Goal: Information Seeking & Learning: Learn about a topic

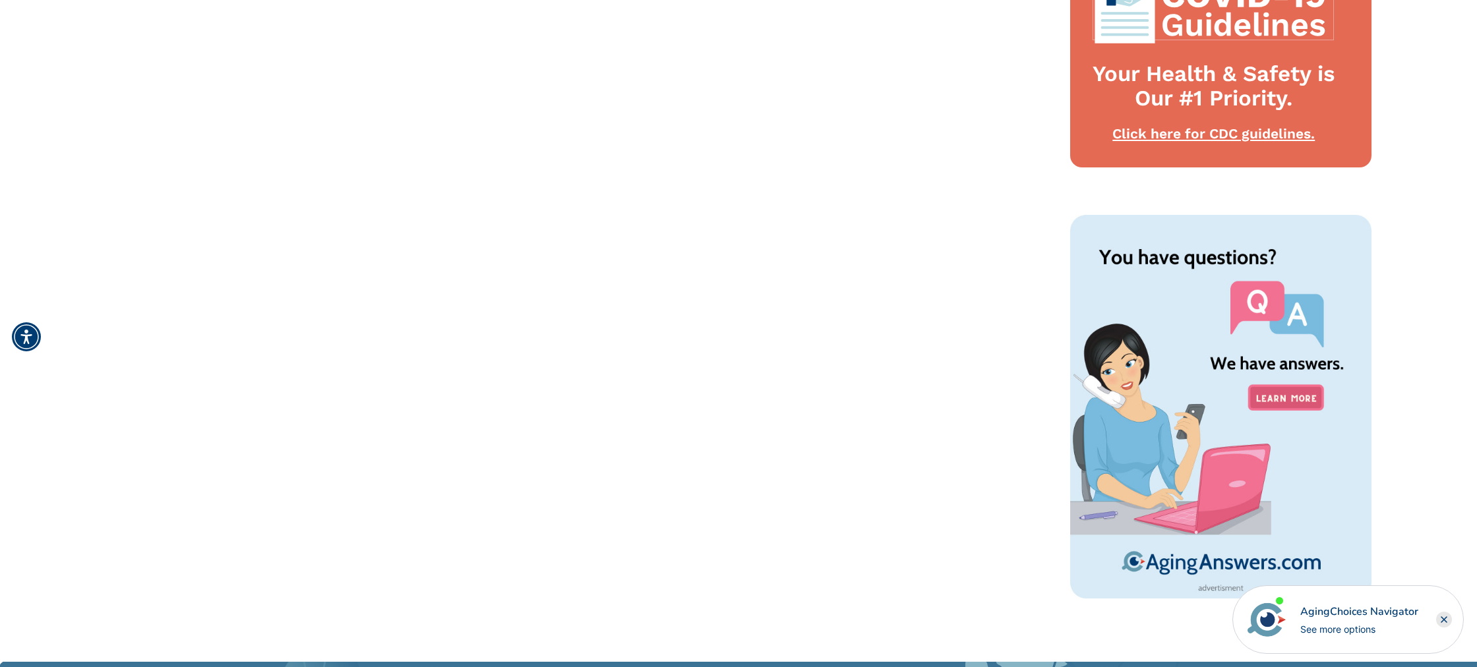
scroll to position [1026, 0]
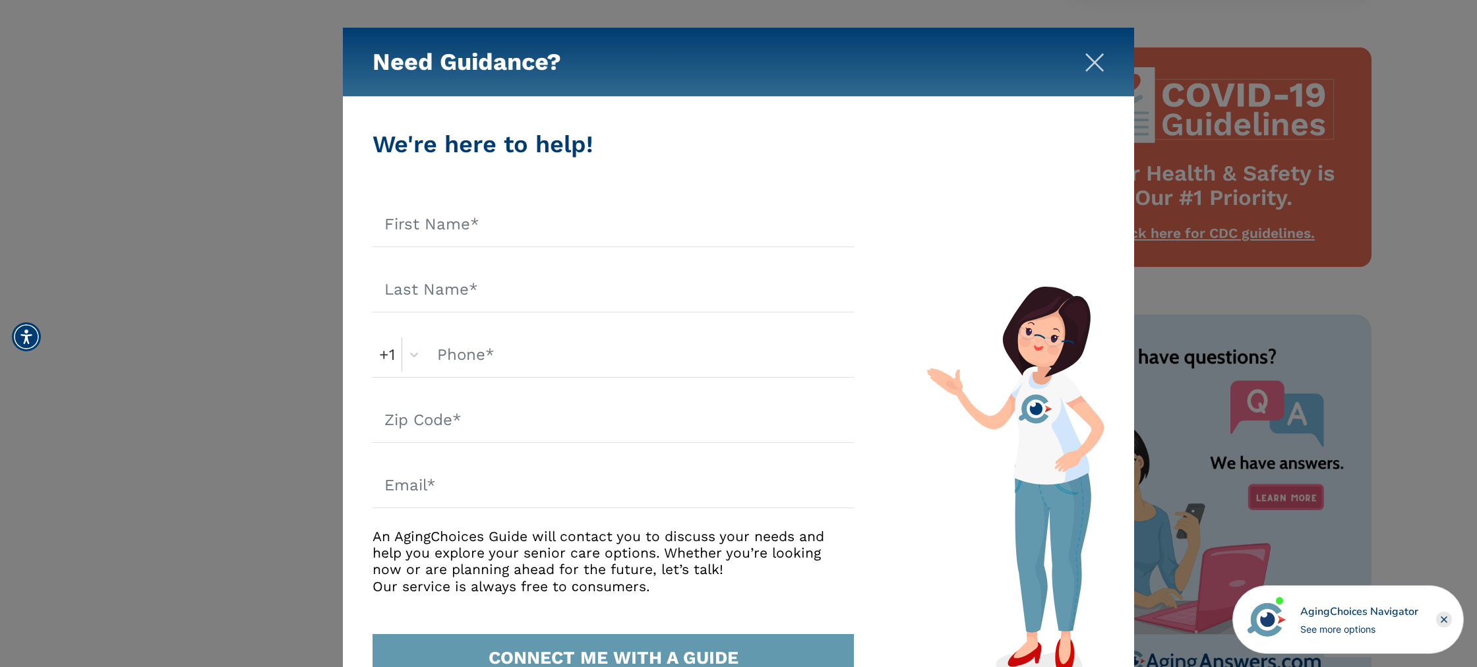
click at [1094, 69] on img "Close" at bounding box center [1094, 63] width 20 height 20
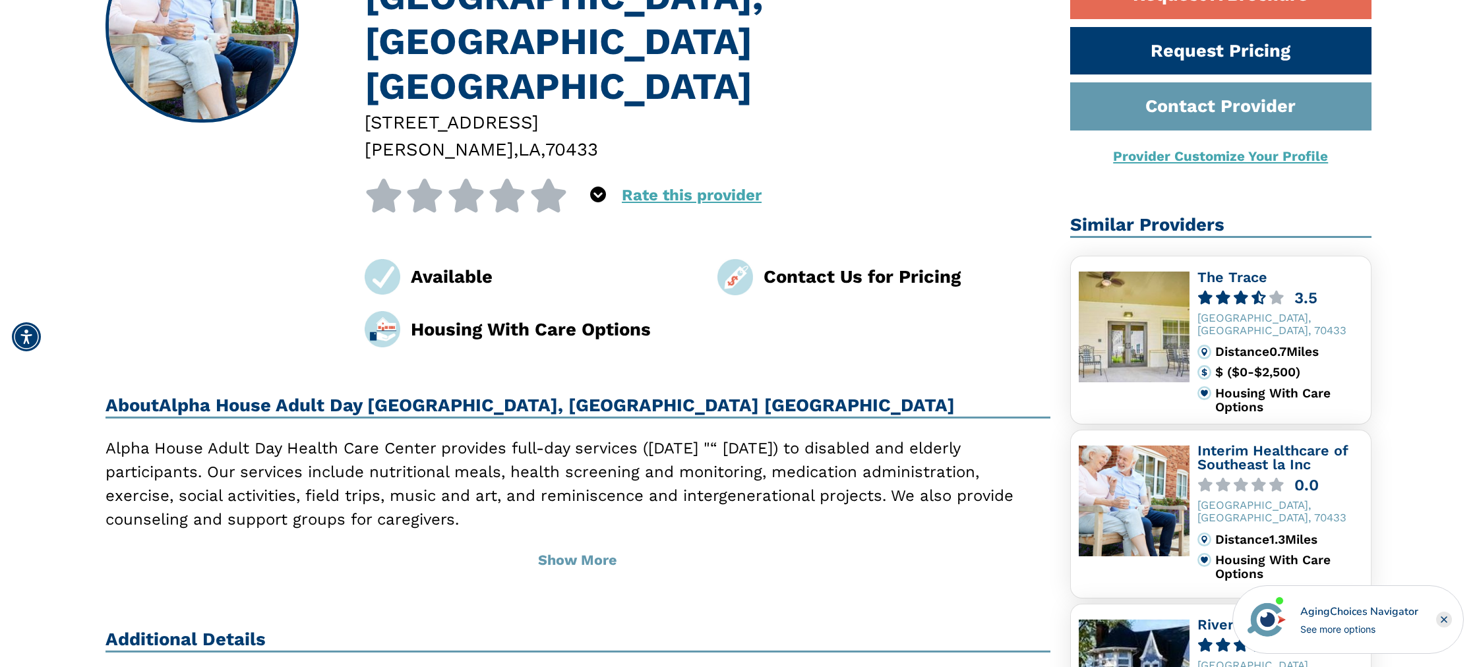
scroll to position [249, 0]
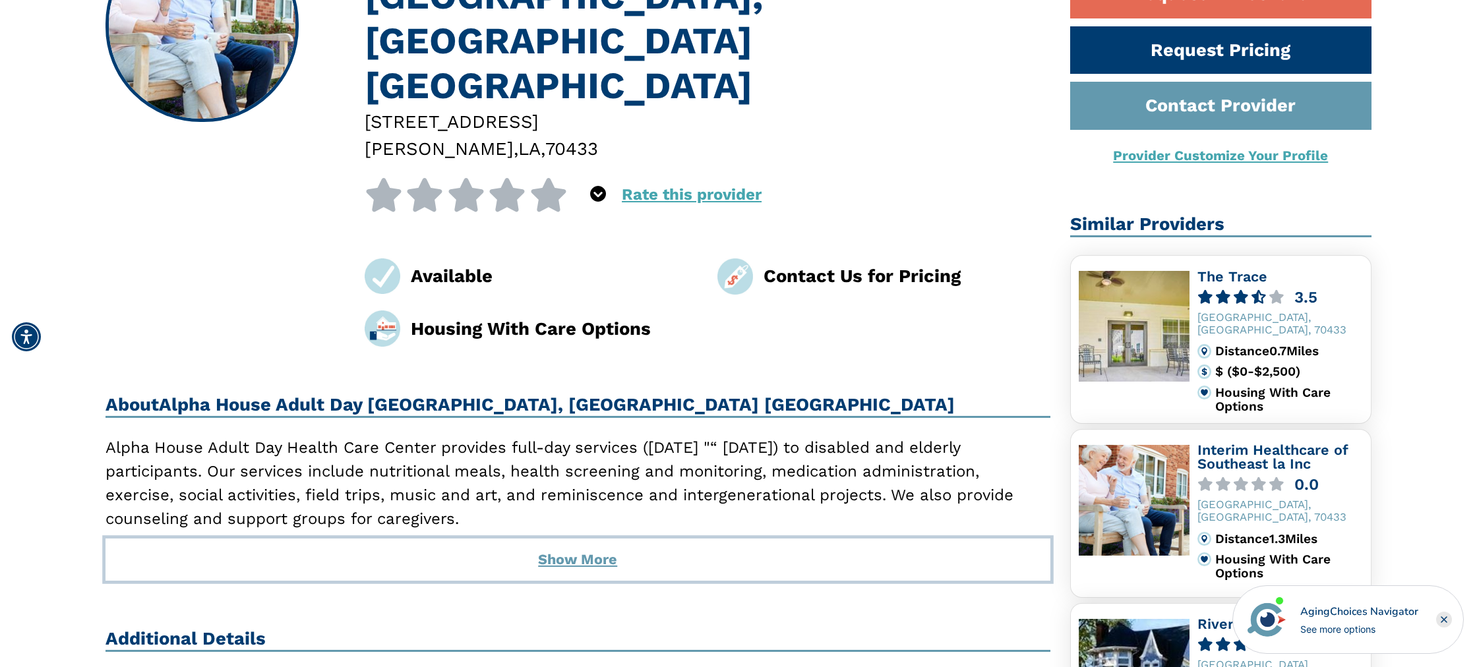
click at [595, 539] on button "Show More" at bounding box center [577, 560] width 945 height 42
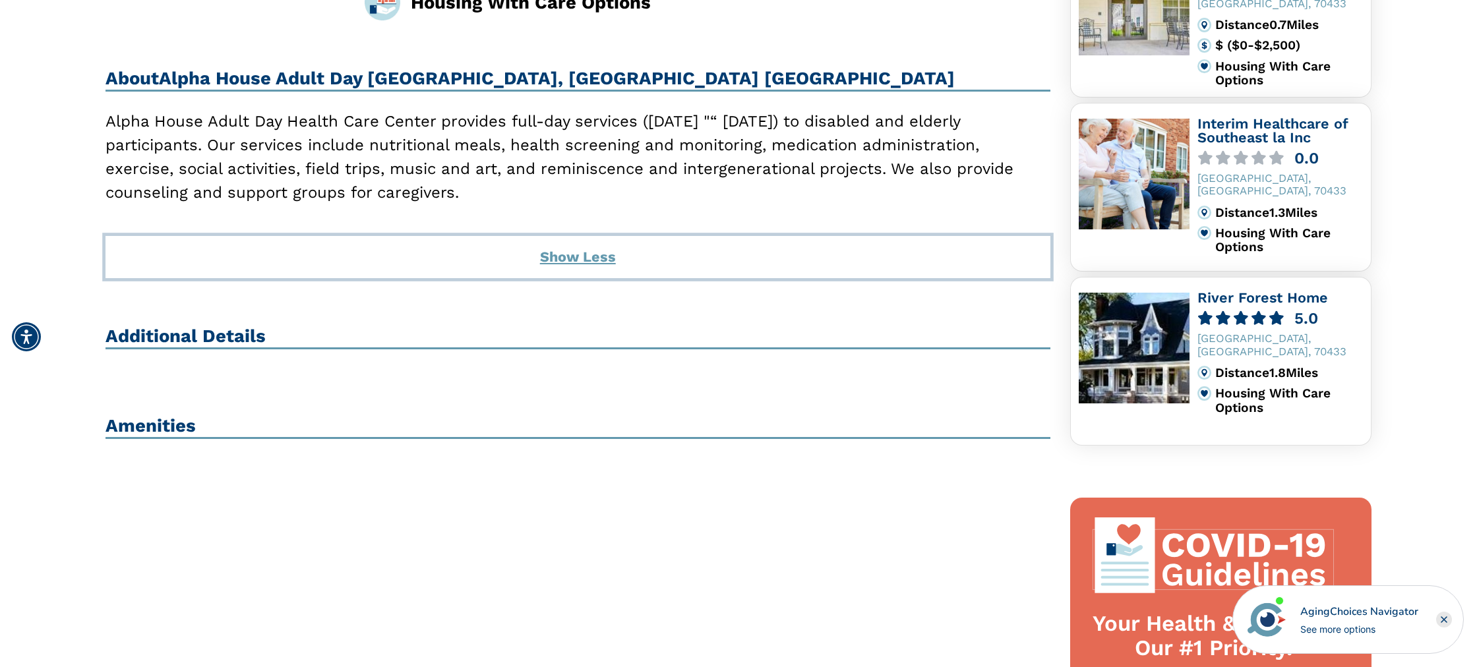
scroll to position [585, 0]
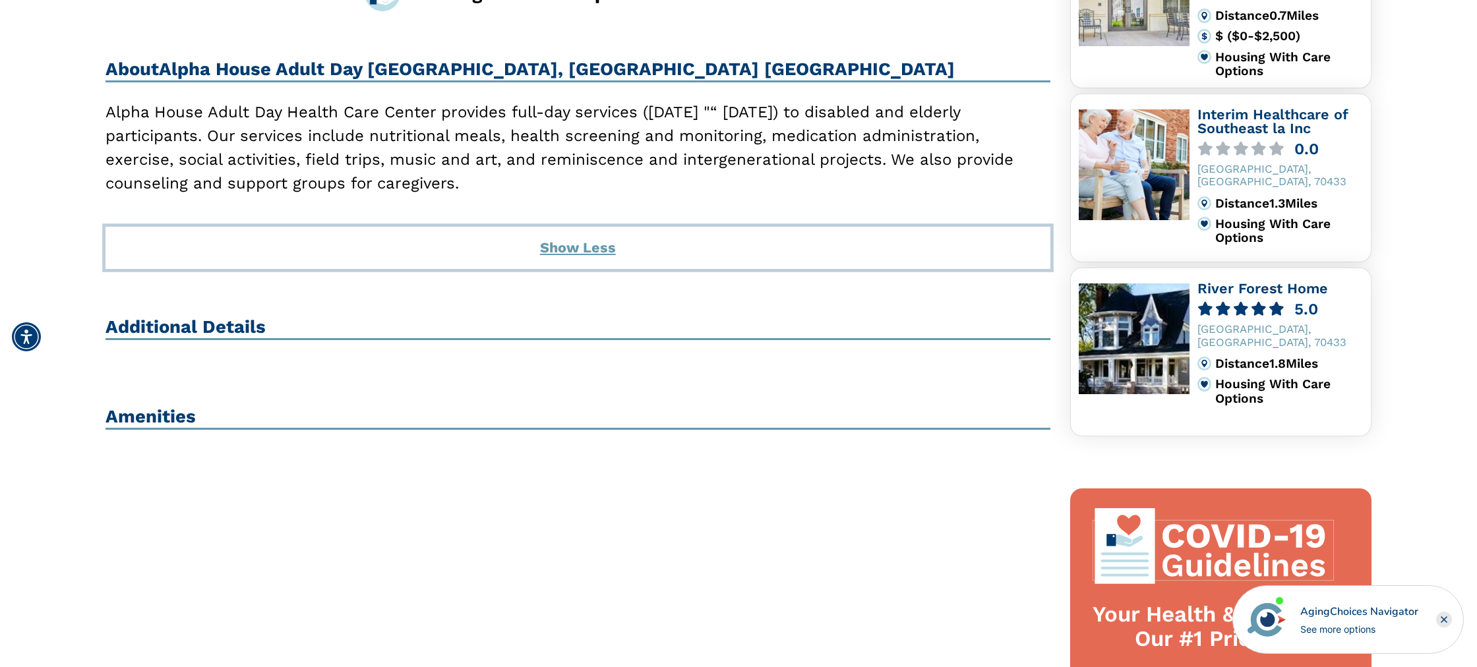
click at [587, 227] on button "Show Less" at bounding box center [577, 248] width 945 height 42
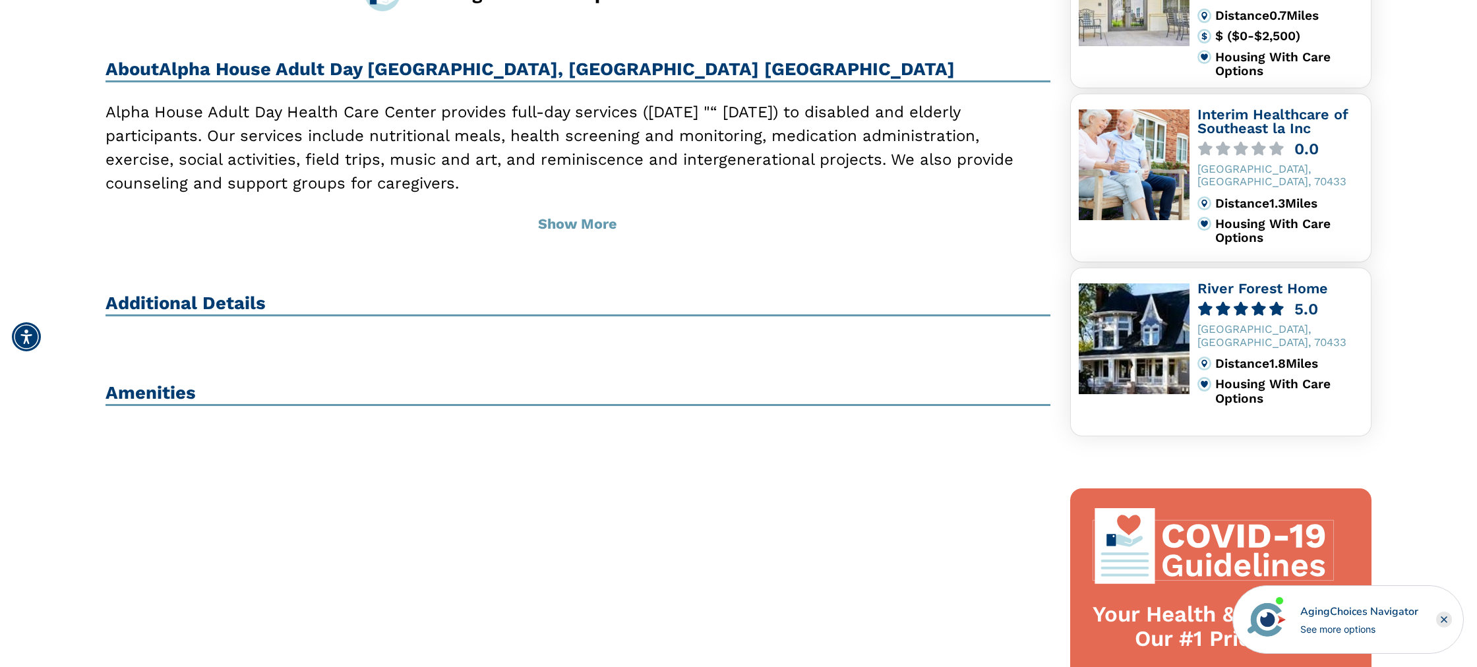
click at [261, 293] on h2 "Additional Details" at bounding box center [577, 305] width 945 height 24
click at [202, 382] on h2 "Amenities" at bounding box center [577, 394] width 945 height 24
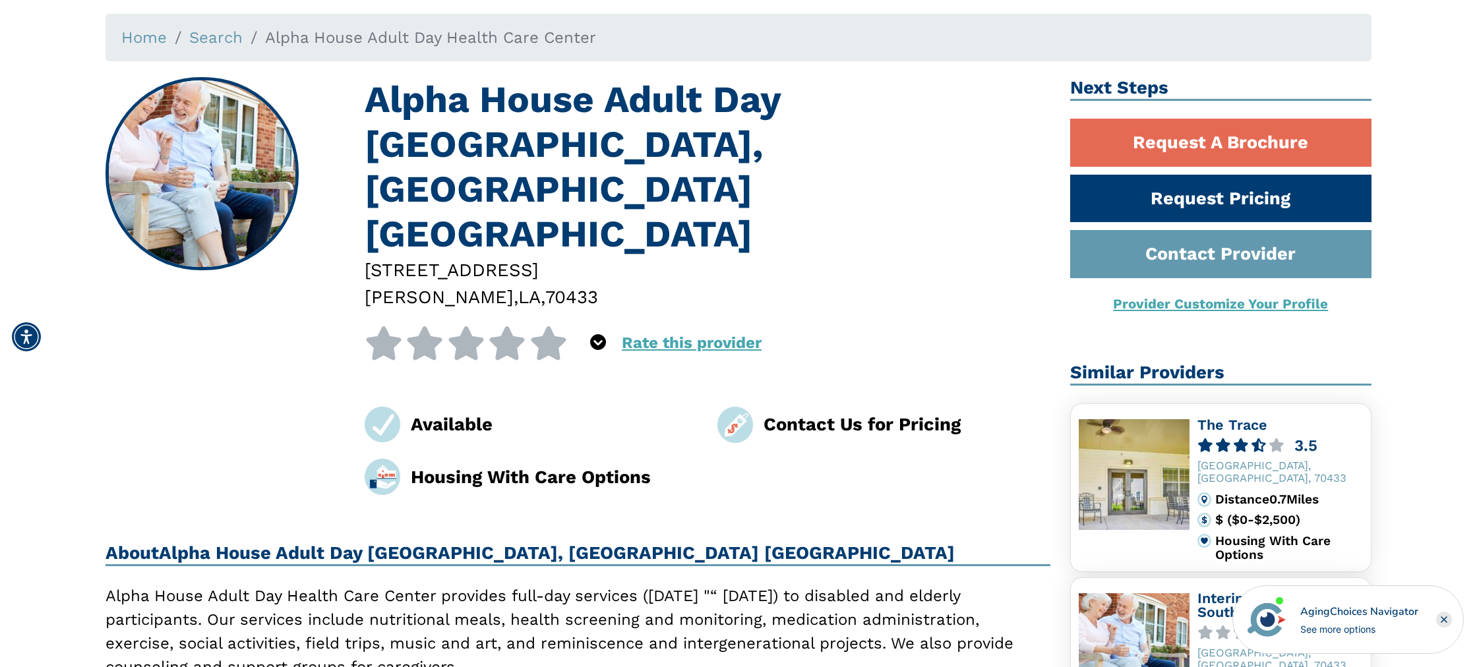
scroll to position [0, 0]
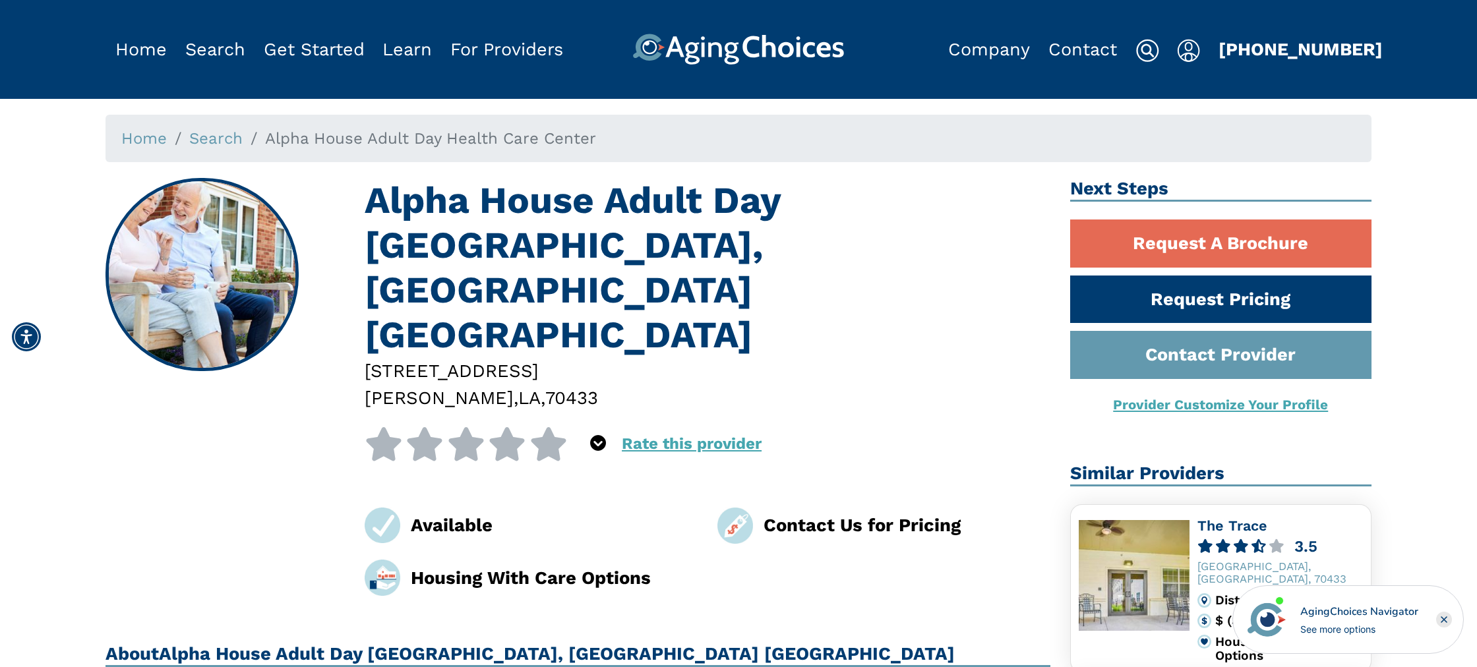
click at [1150, 50] on img at bounding box center [1147, 51] width 24 height 24
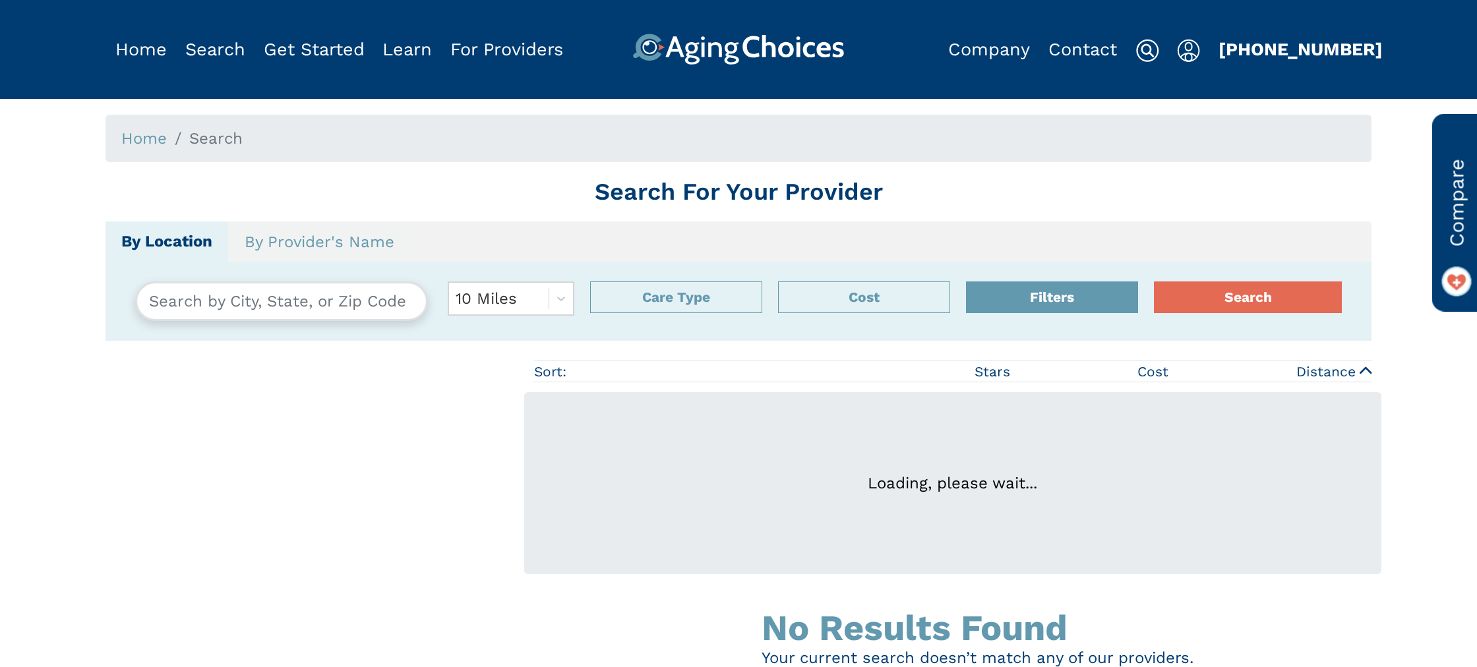
type input "[GEOGRAPHIC_DATA][US_STATE]"
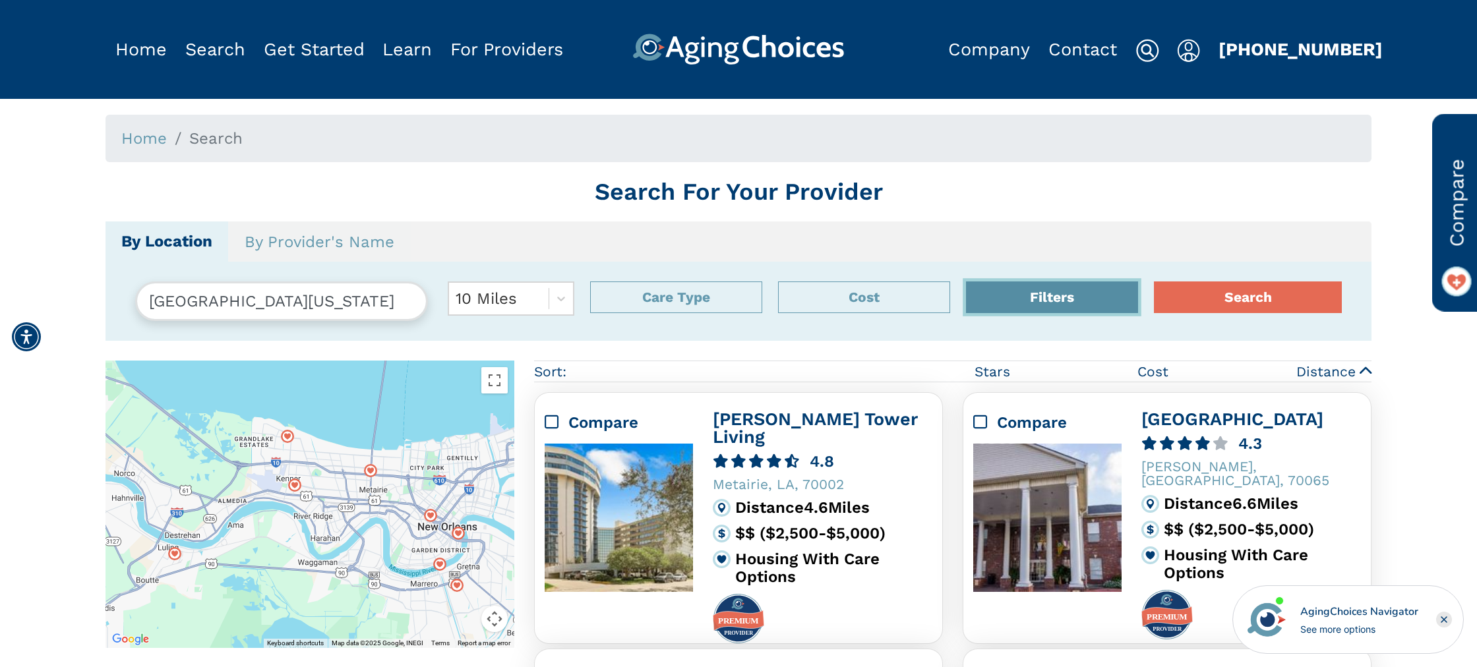
click at [1031, 293] on button "Filters" at bounding box center [1052, 297] width 172 height 32
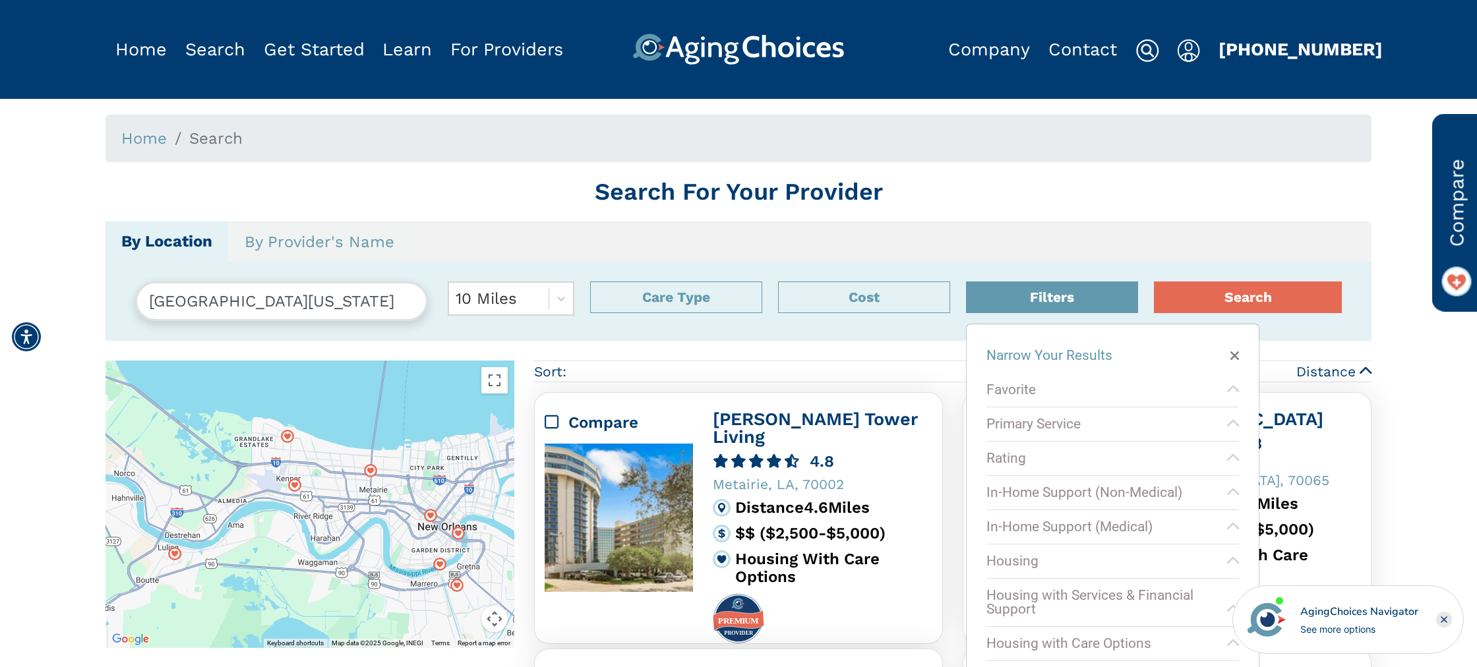
click at [214, 144] on span "Search" at bounding box center [215, 138] width 53 height 18
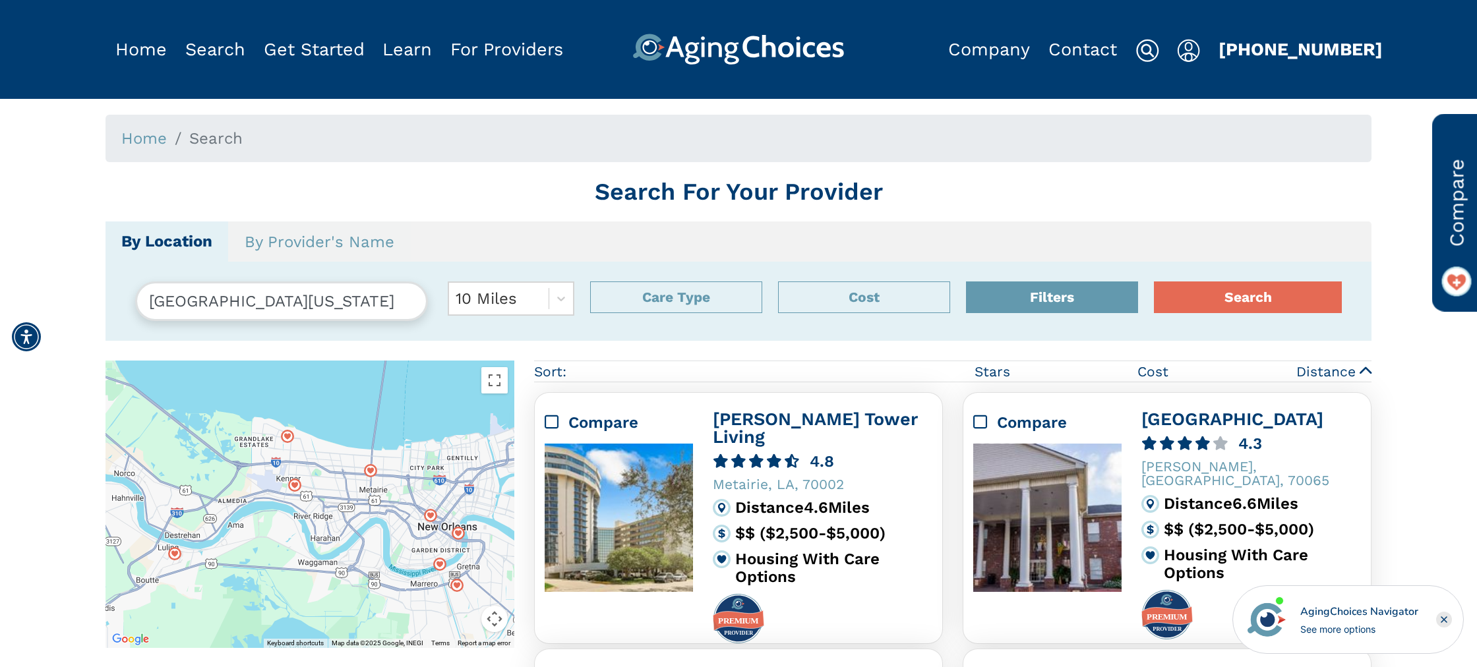
click at [214, 144] on span "Search" at bounding box center [215, 138] width 53 height 18
click at [658, 298] on button "Care Type" at bounding box center [676, 297] width 172 height 32
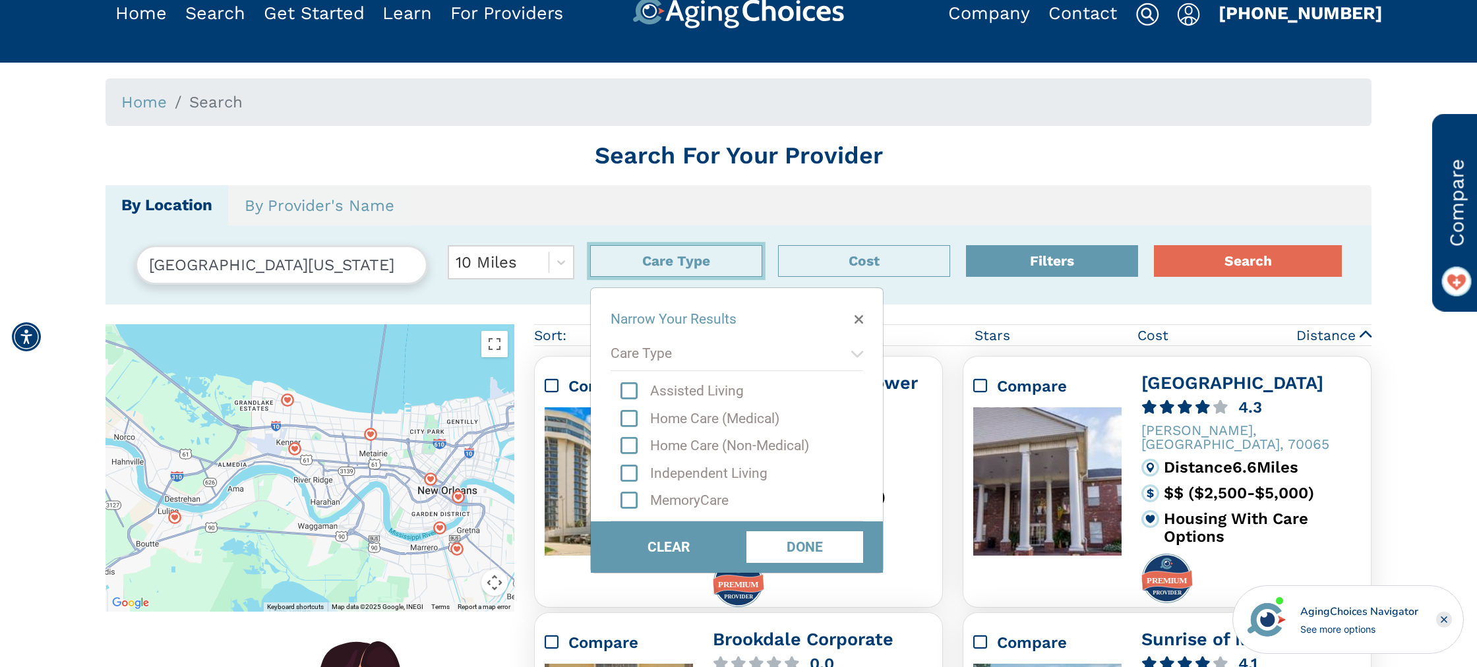
scroll to position [40, 0]
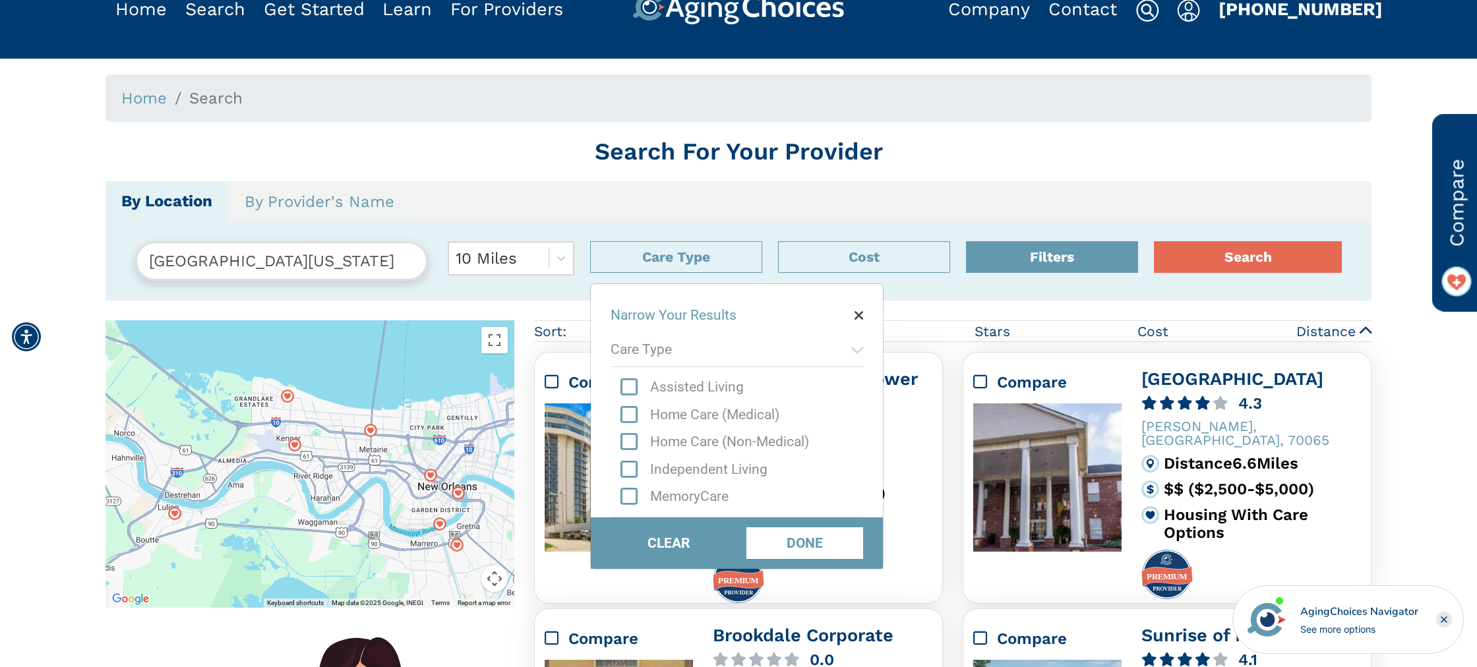
click at [858, 312] on icon "button" at bounding box center [858, 316] width 9 height 14
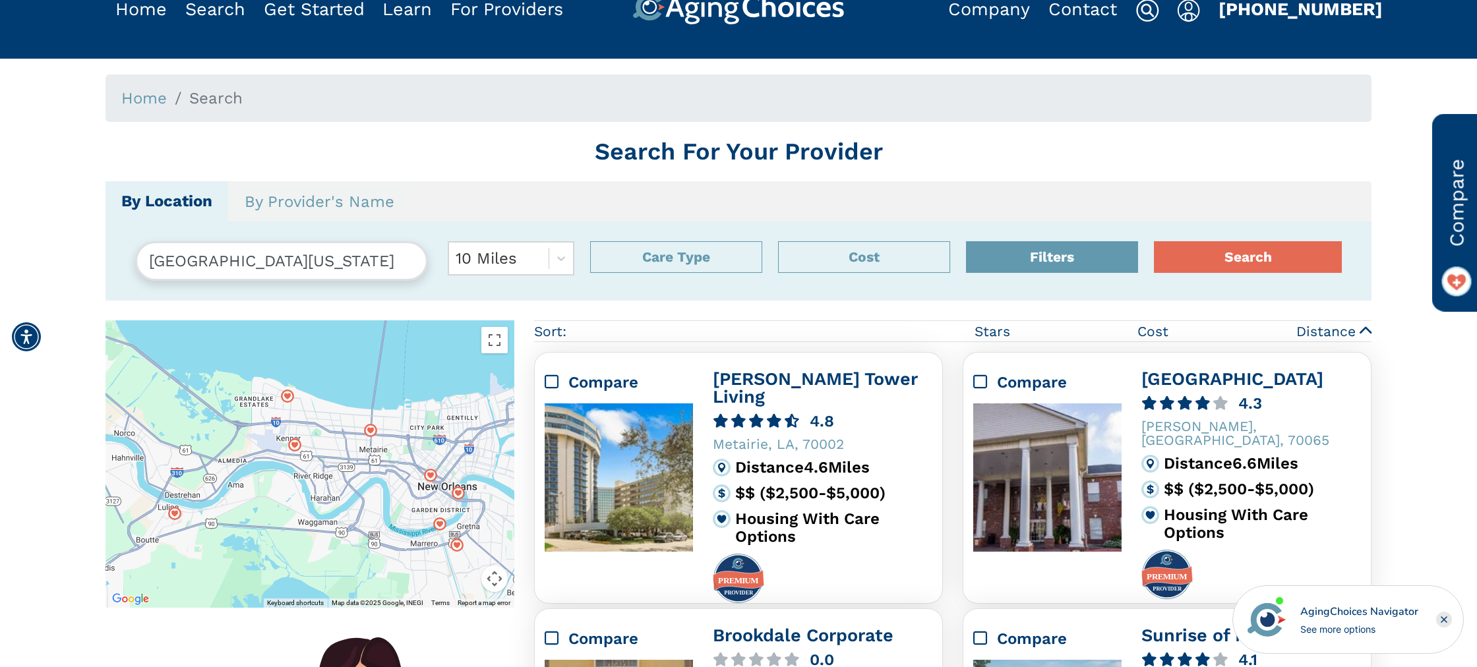
scroll to position [0, 0]
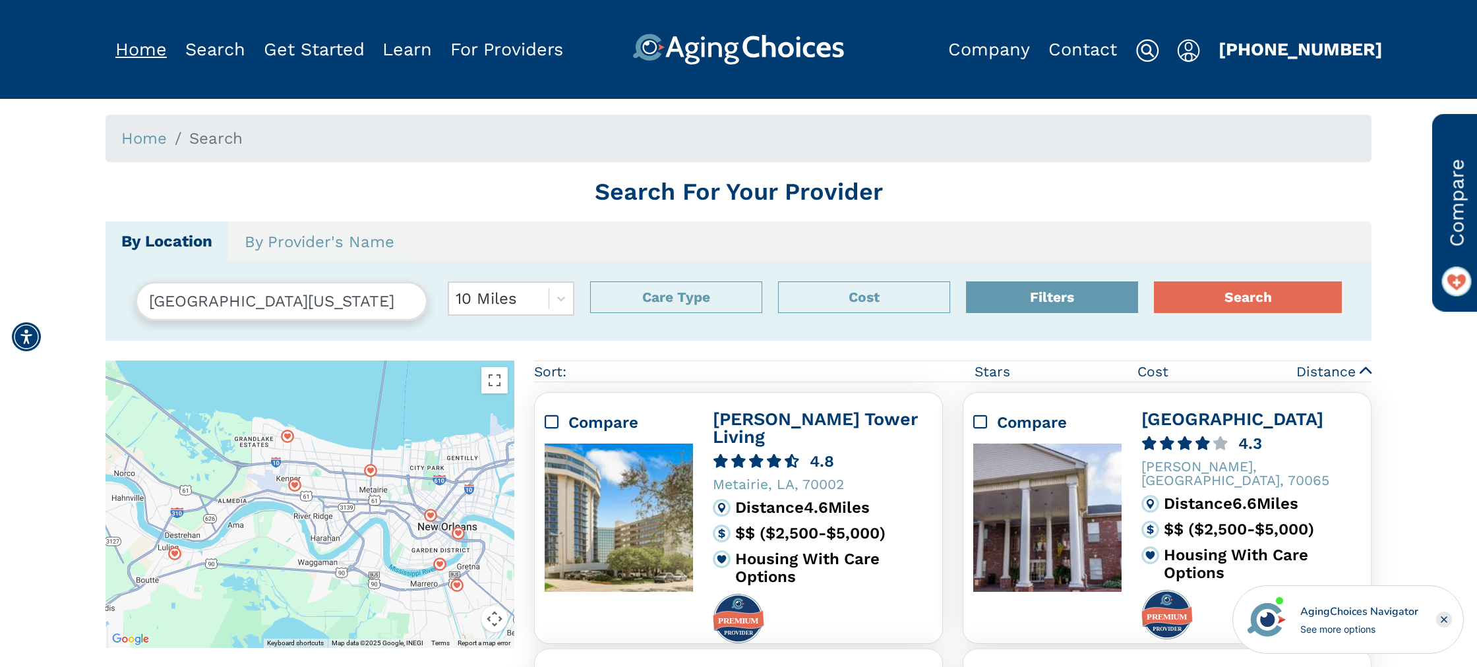
click at [135, 44] on link "Home" at bounding box center [140, 49] width 51 height 21
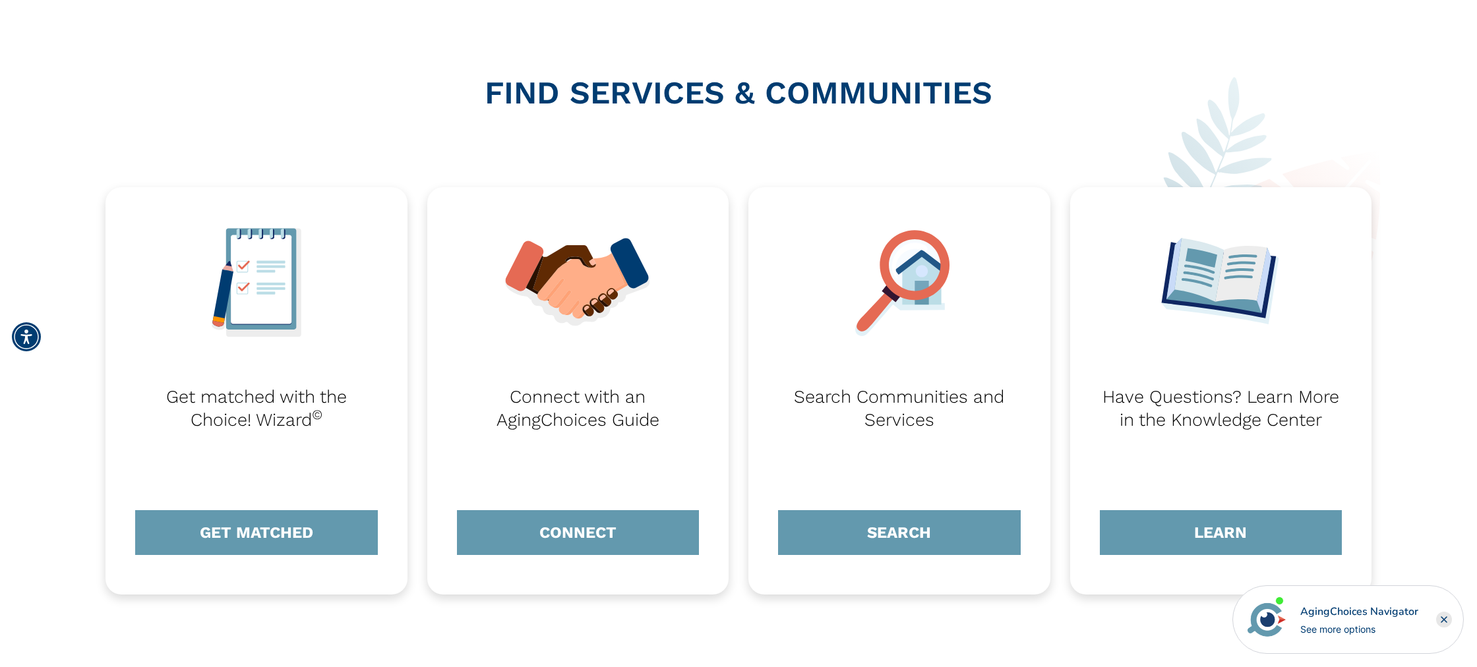
scroll to position [742, 0]
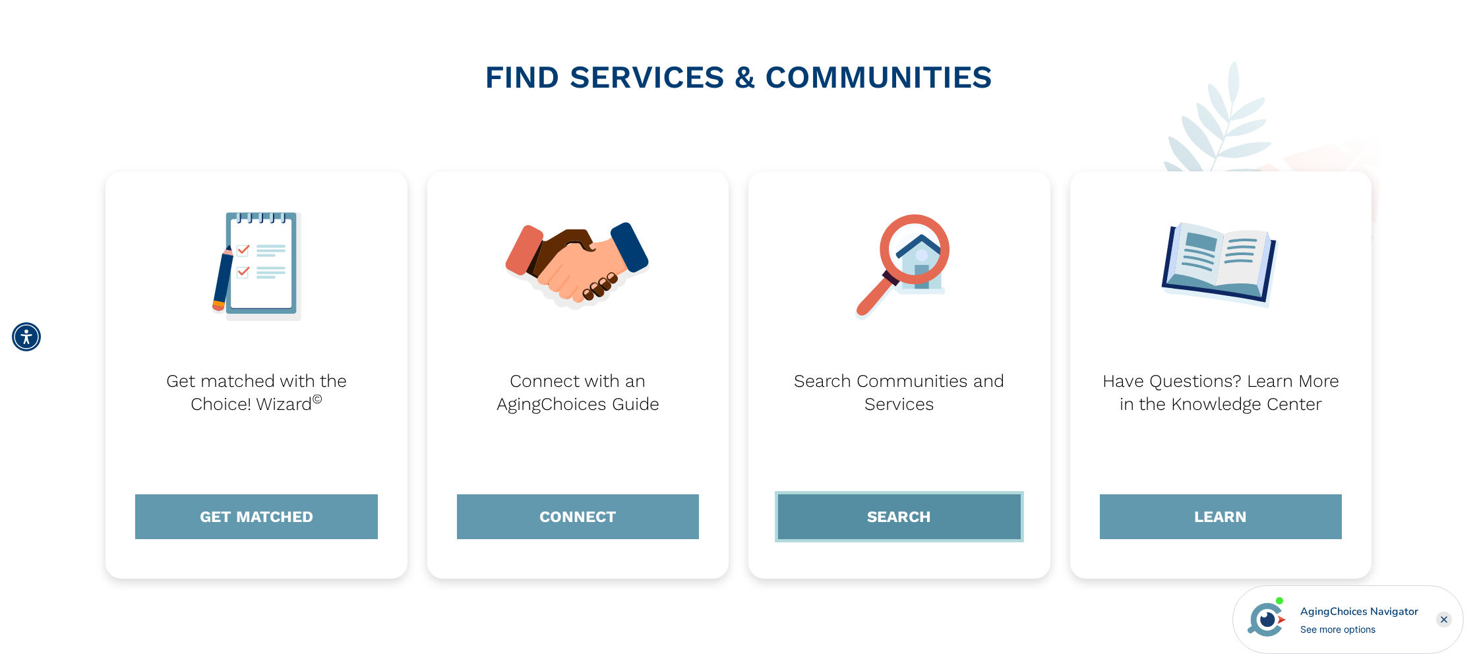
click at [904, 525] on link "SEARCH" at bounding box center [899, 516] width 243 height 45
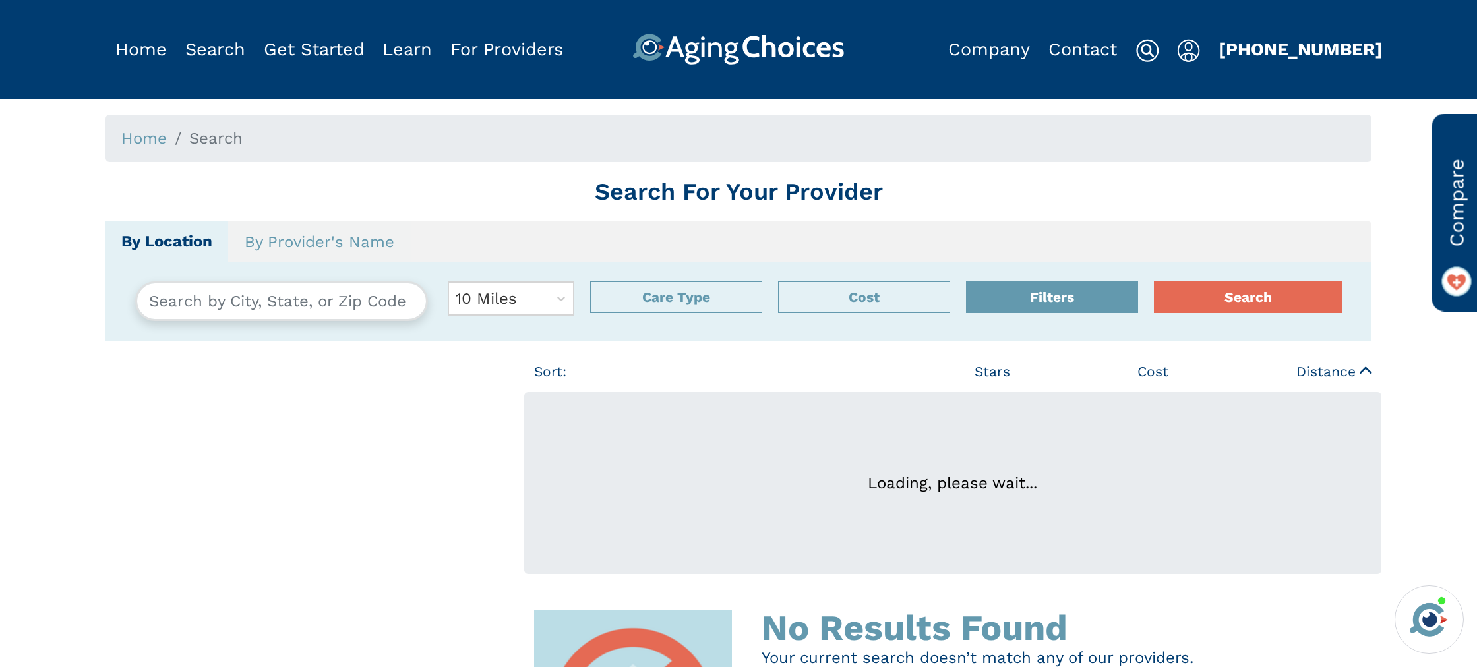
type input "New Orleans, Louisiana, USA 70123"
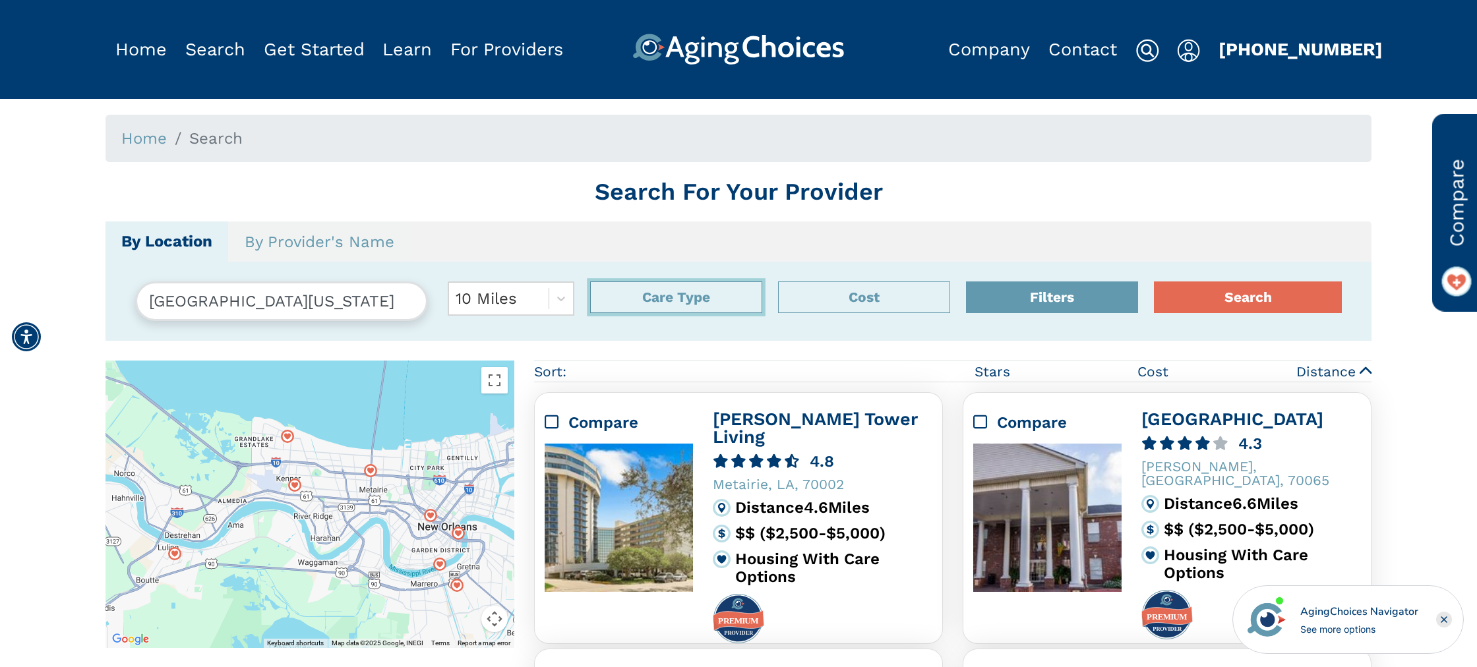
click at [728, 291] on button "Care Type" at bounding box center [676, 297] width 172 height 32
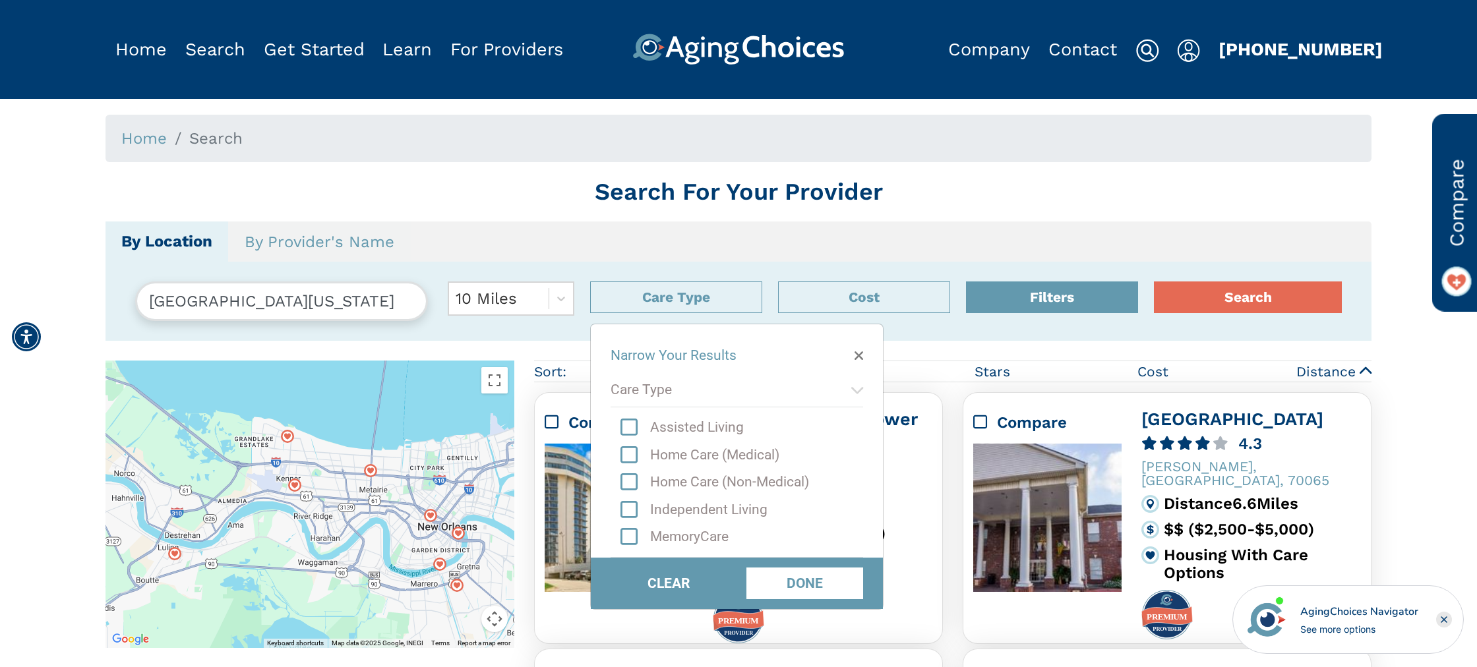
click at [719, 390] on div "Care Type" at bounding box center [736, 390] width 252 height 34
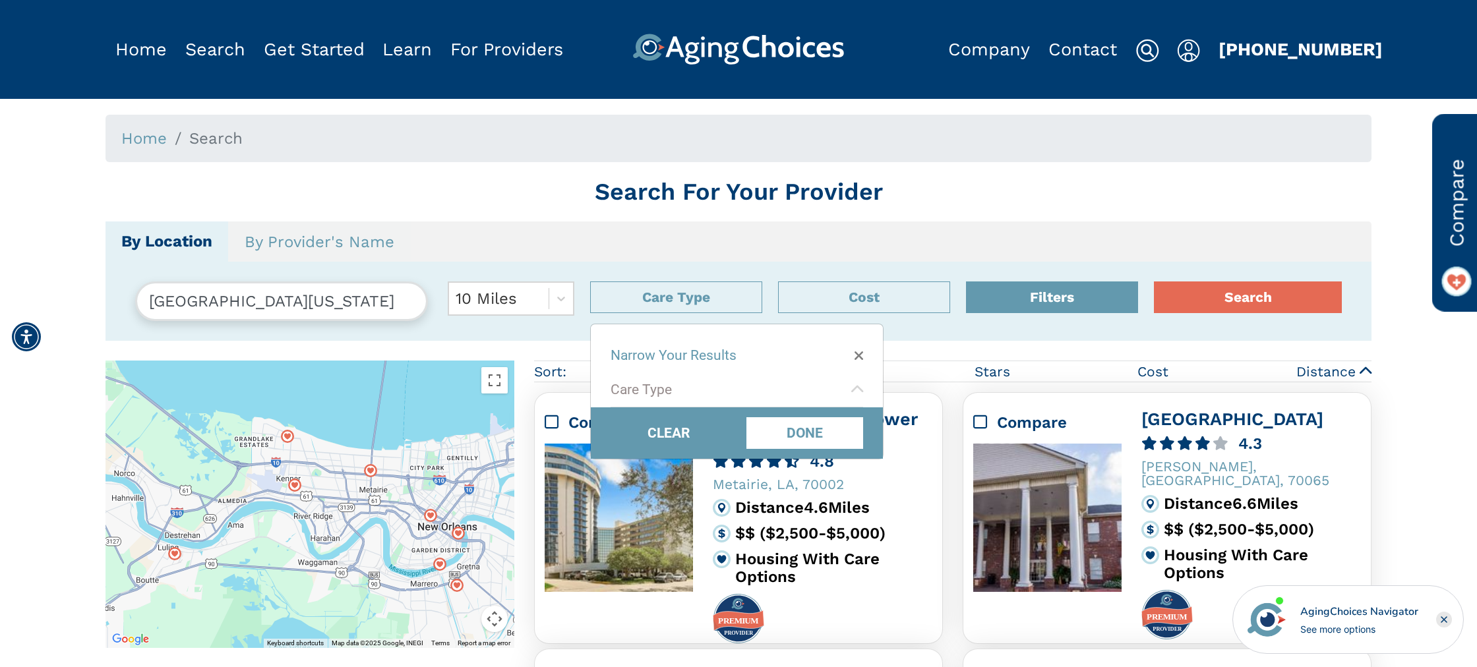
click at [719, 390] on div "Care Type" at bounding box center [736, 390] width 252 height 34
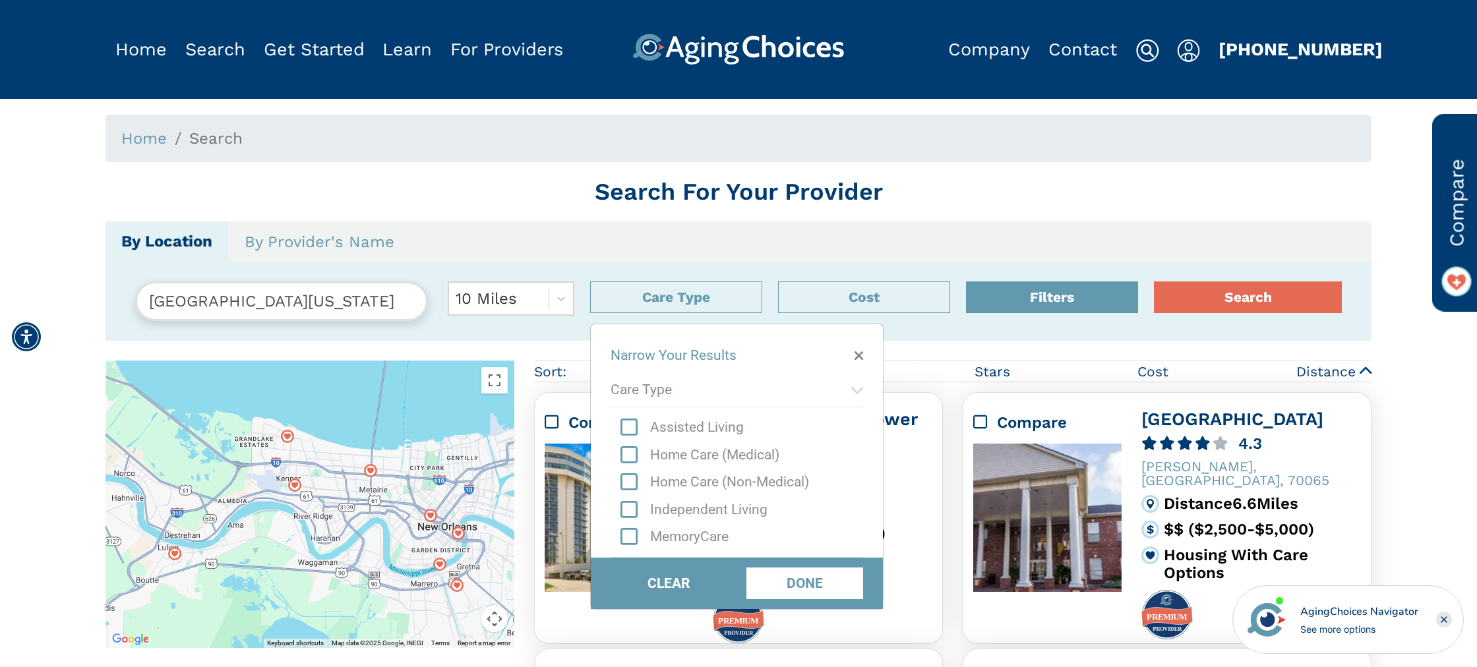
click at [720, 351] on div "Narrow Your Results" at bounding box center [673, 356] width 126 height 14
